Goal: Information Seeking & Learning: Check status

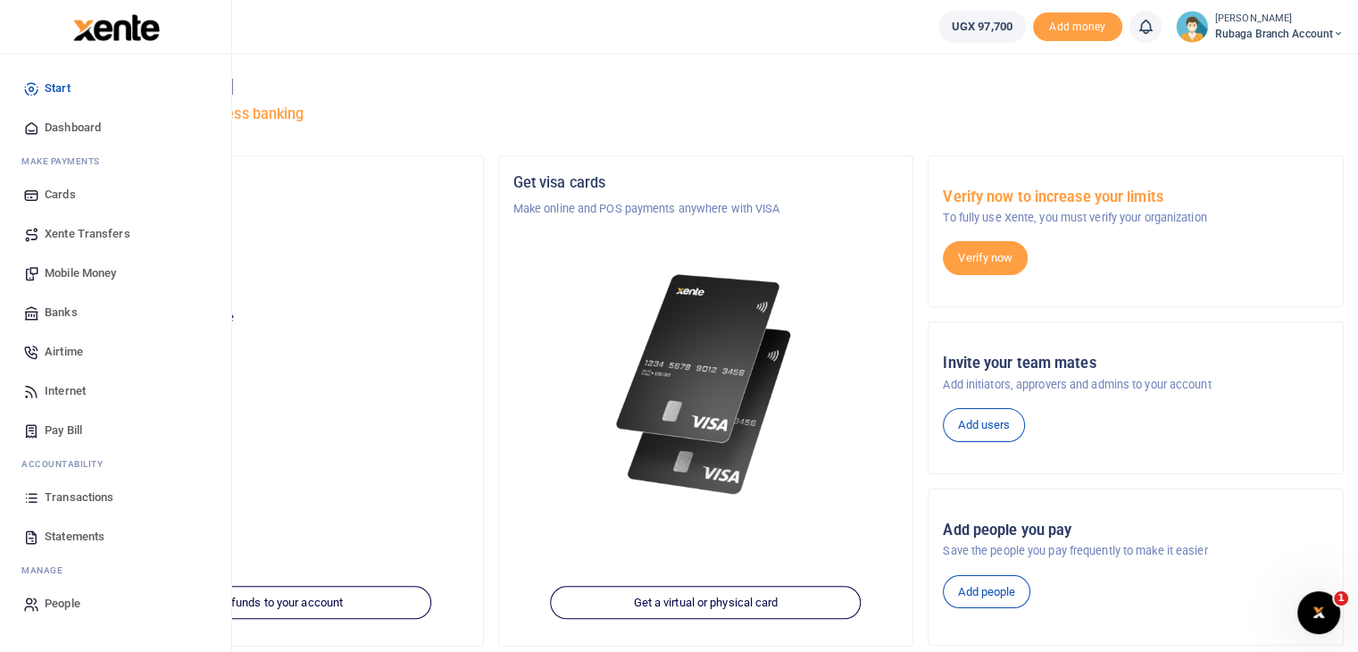
click at [93, 499] on span "Transactions" at bounding box center [79, 497] width 69 height 18
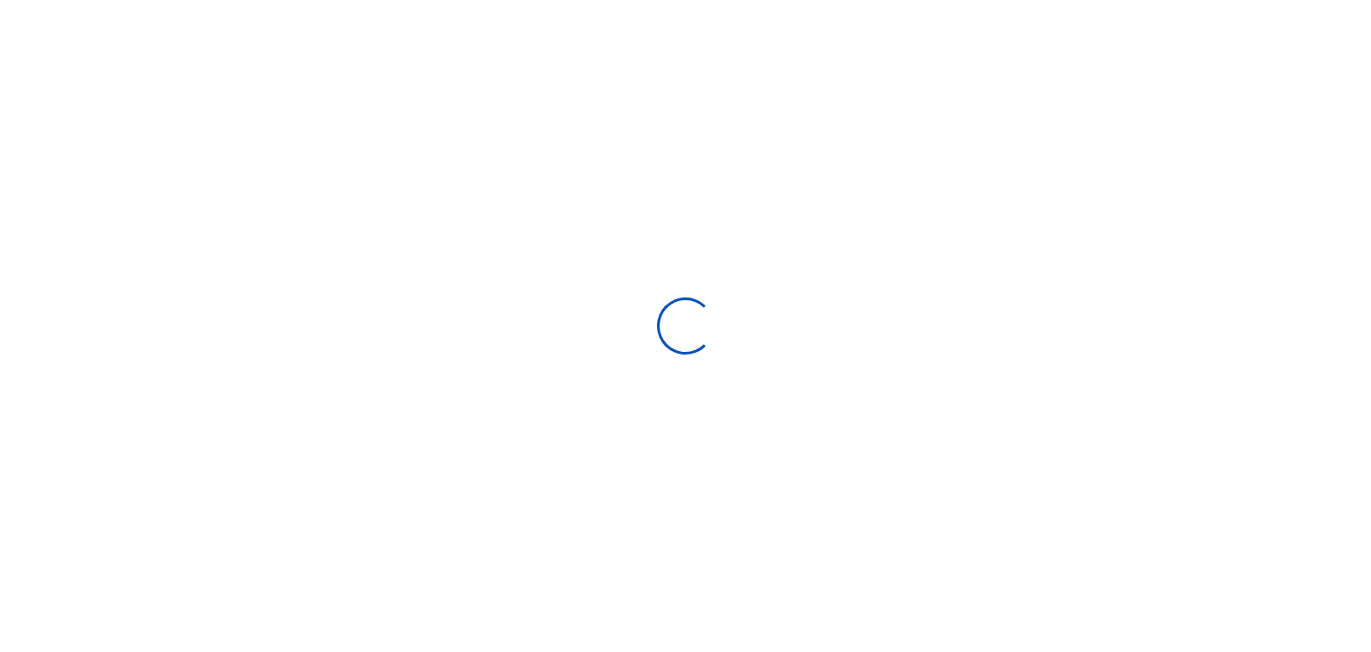
type input "[DATE] - [DATE]"
